Goal: Task Accomplishment & Management: Use online tool/utility

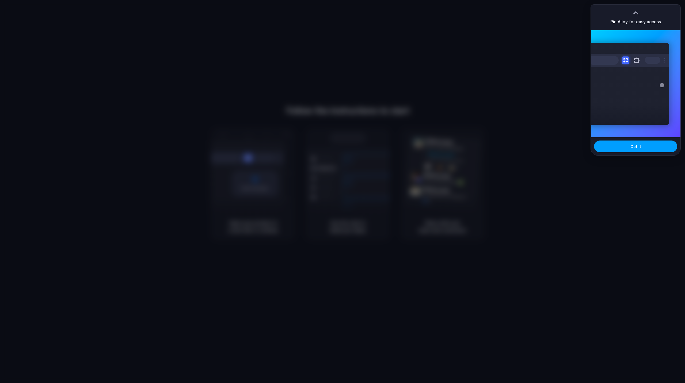
click at [634, 147] on span "Got it" at bounding box center [635, 147] width 11 height 6
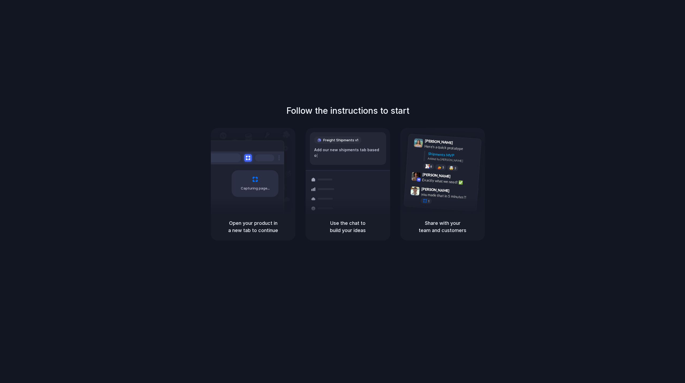
click at [342, 192] on div at bounding box center [342, 192] width 0 height 0
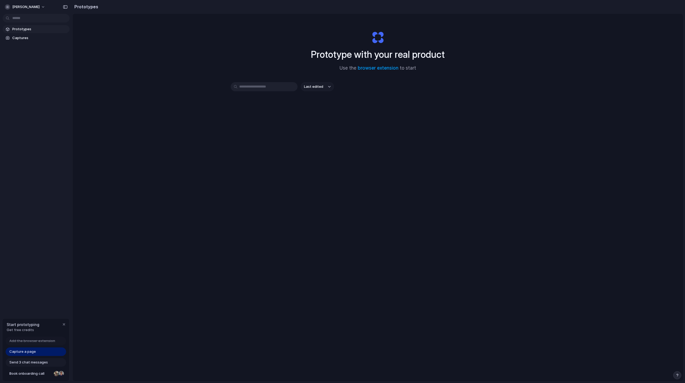
click at [342, 192] on div at bounding box center [342, 192] width 0 height 0
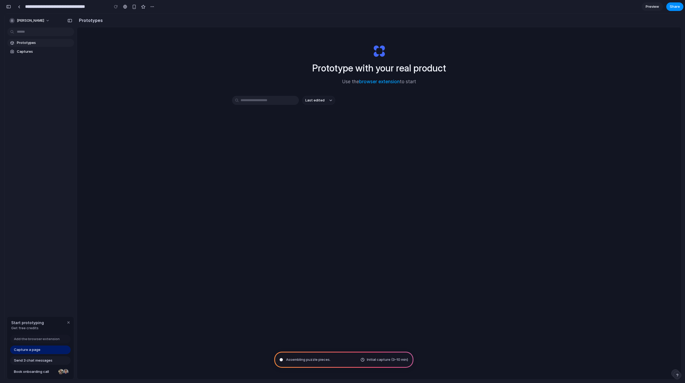
type input "**********"
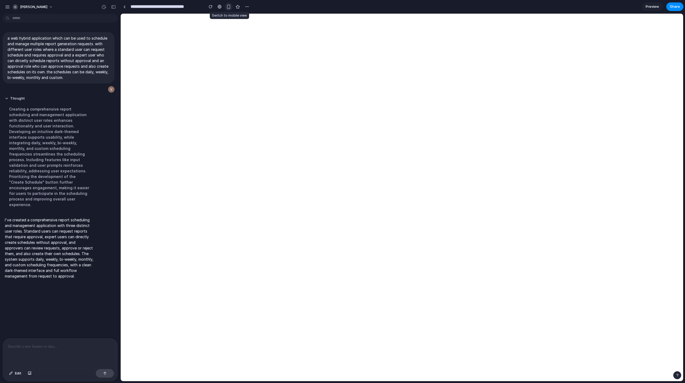
click at [229, 7] on div "button" at bounding box center [228, 7] width 5 height 5
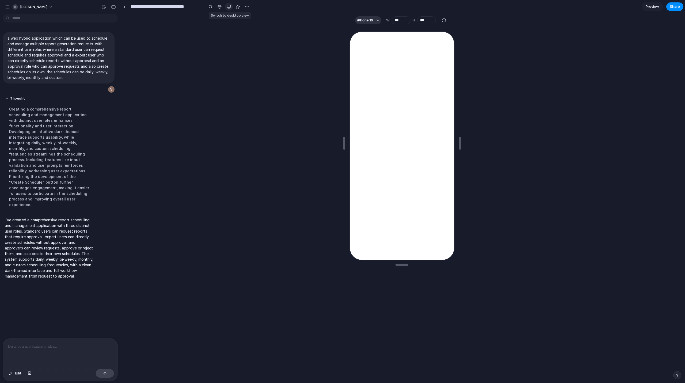
click at [229, 7] on div "button" at bounding box center [229, 7] width 4 height 4
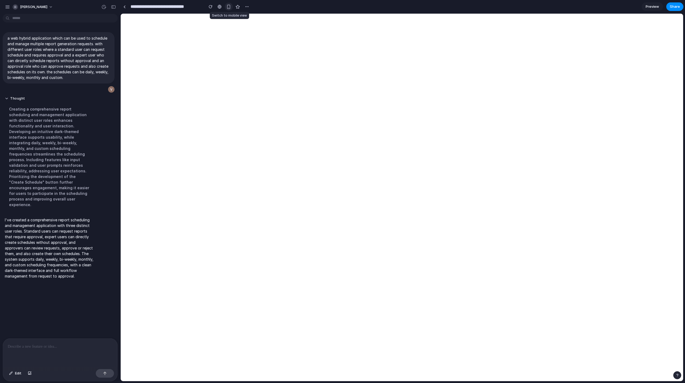
click at [229, 7] on div "button" at bounding box center [228, 7] width 5 height 5
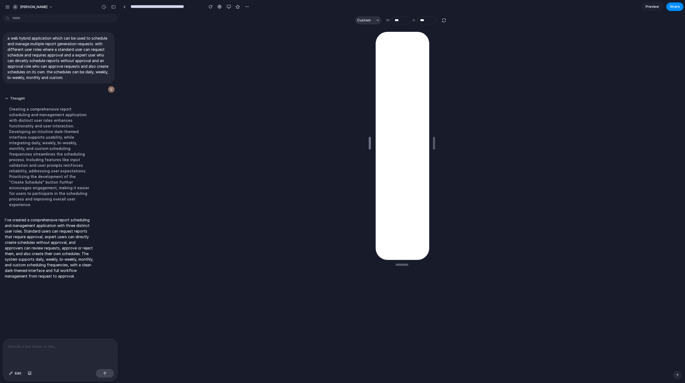
drag, startPoint x: 344, startPoint y: 142, endPoint x: 412, endPoint y: 144, distance: 67.7
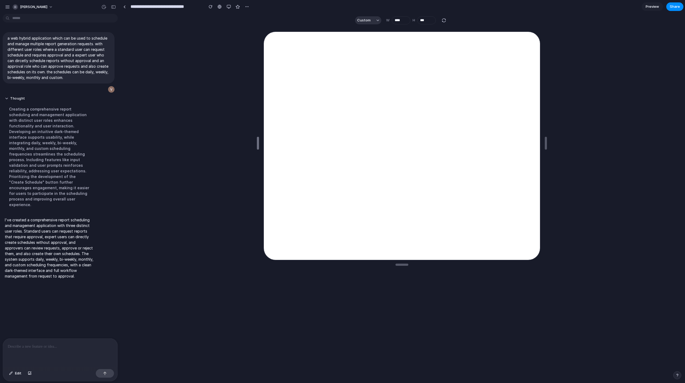
drag, startPoint x: 369, startPoint y: 146, endPoint x: 258, endPoint y: 142, distance: 111.9
click at [372, 19] on button "Custom" at bounding box center [368, 20] width 26 height 8
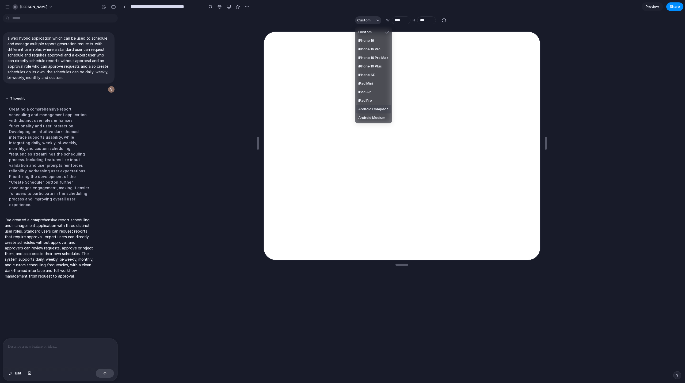
click at [371, 112] on span "Android Compact" at bounding box center [373, 108] width 30 height 5
type input "***"
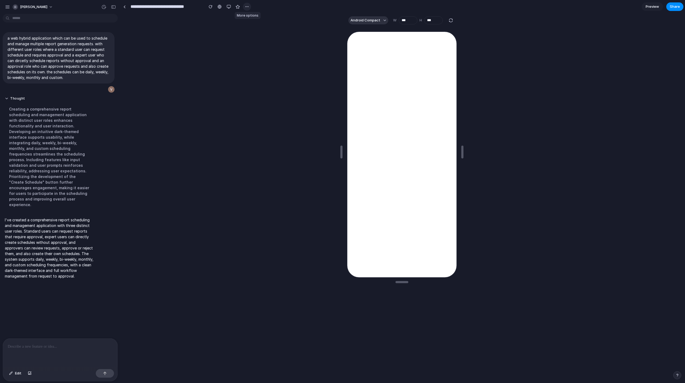
click at [250, 6] on button "button" at bounding box center [247, 7] width 8 height 8
click at [227, 6] on div "Duplicate Delete" at bounding box center [342, 191] width 685 height 383
click at [227, 6] on div "button" at bounding box center [229, 7] width 4 height 4
